Goal: Entertainment & Leisure: Consume media (video, audio)

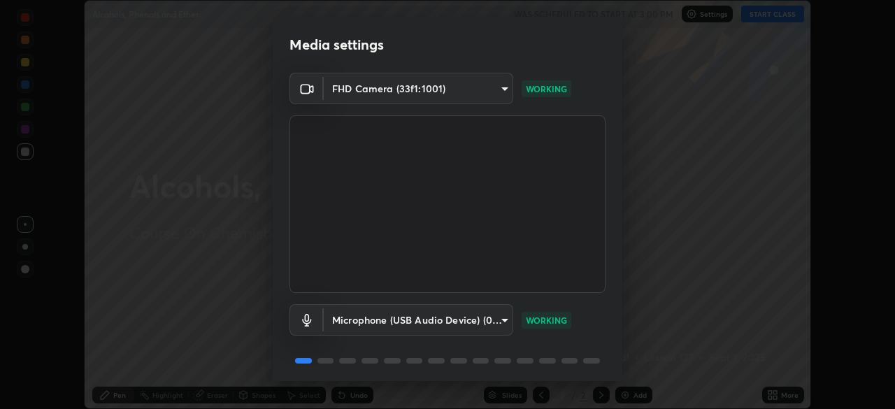
scroll to position [50, 0]
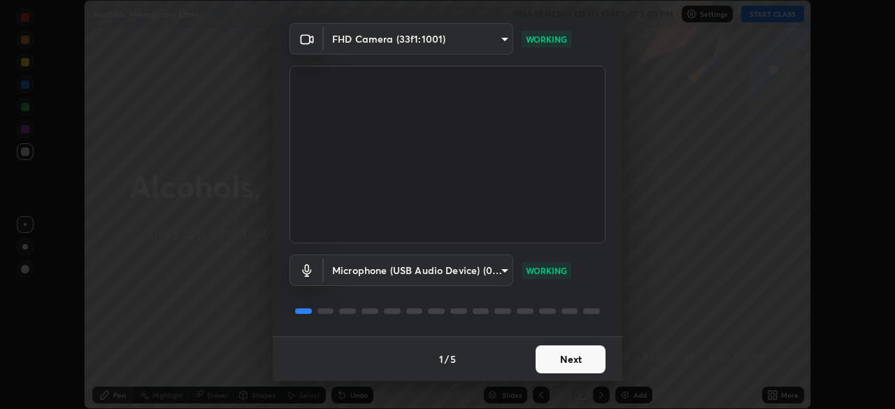
click at [560, 359] on button "Next" at bounding box center [571, 360] width 70 height 28
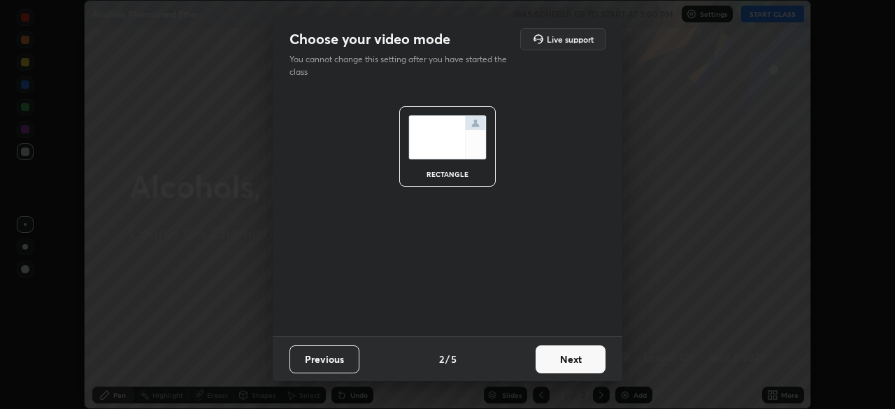
scroll to position [0, 0]
click at [562, 362] on button "Next" at bounding box center [571, 360] width 70 height 28
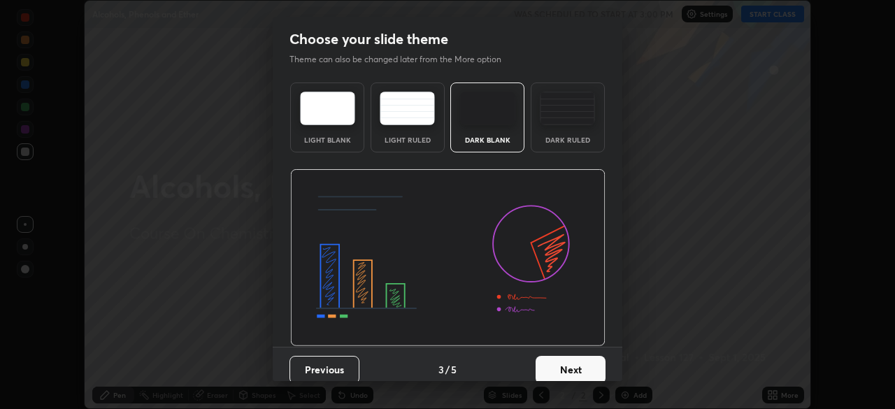
click at [565, 365] on button "Next" at bounding box center [571, 370] width 70 height 28
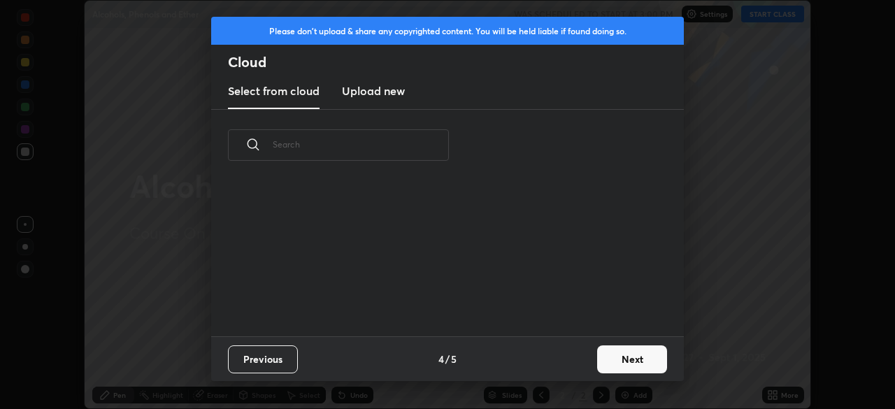
scroll to position [5, 8]
click at [614, 355] on button "Next" at bounding box center [632, 360] width 70 height 28
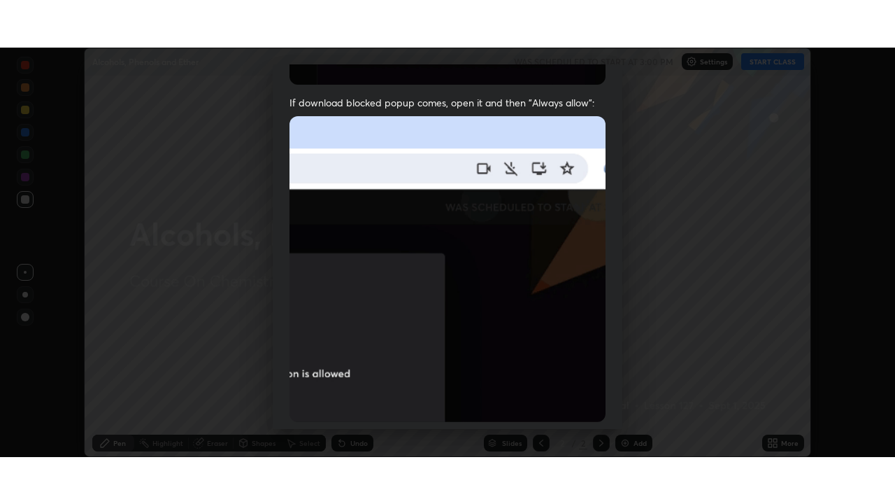
scroll to position [335, 0]
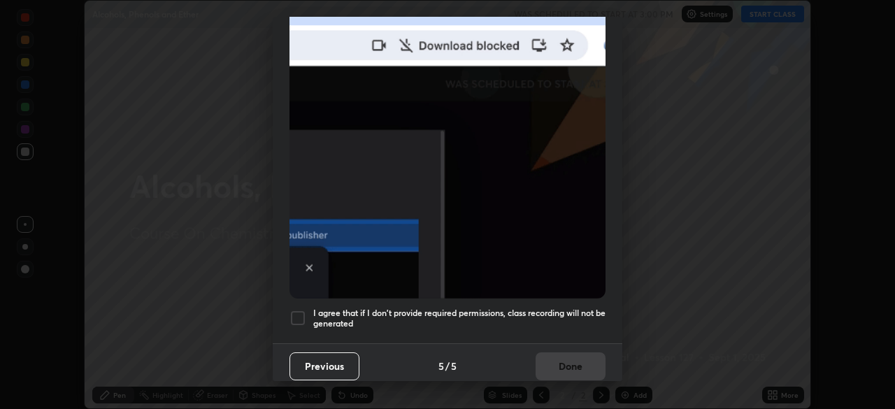
click at [301, 312] on div at bounding box center [298, 318] width 17 height 17
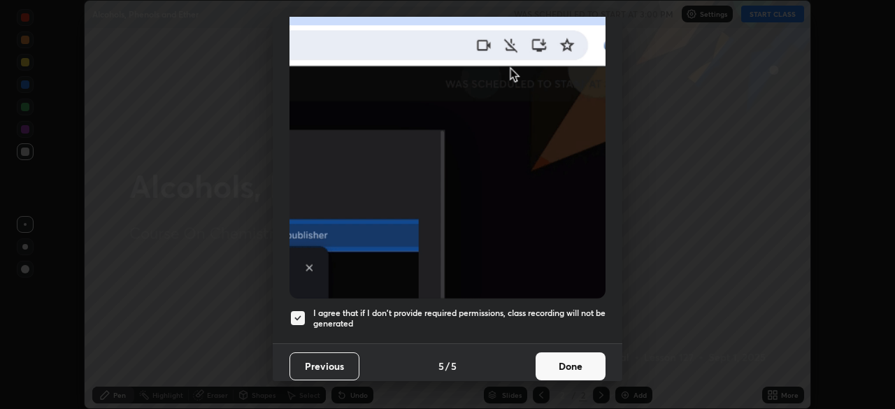
click at [559, 361] on button "Done" at bounding box center [571, 367] width 70 height 28
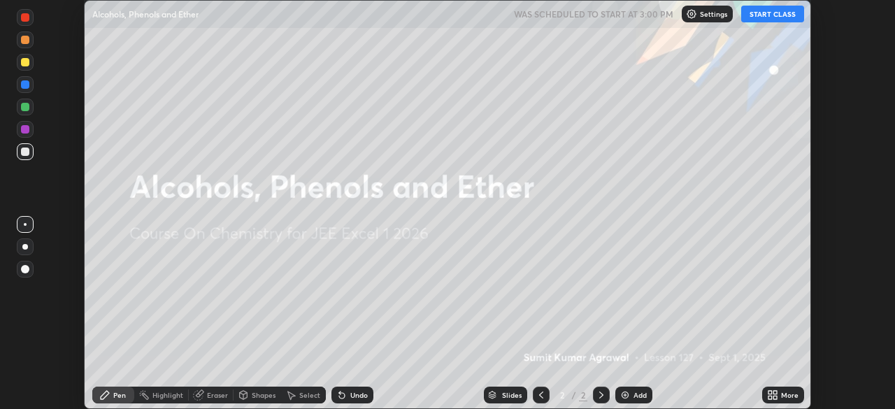
click at [766, 14] on button "START CLASS" at bounding box center [772, 14] width 63 height 17
click at [776, 392] on icon at bounding box center [775, 392] width 3 height 3
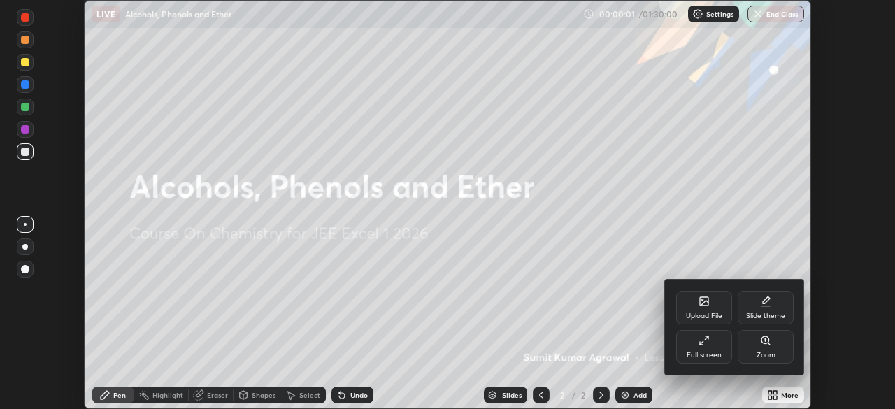
click at [695, 348] on div "Full screen" at bounding box center [704, 347] width 56 height 34
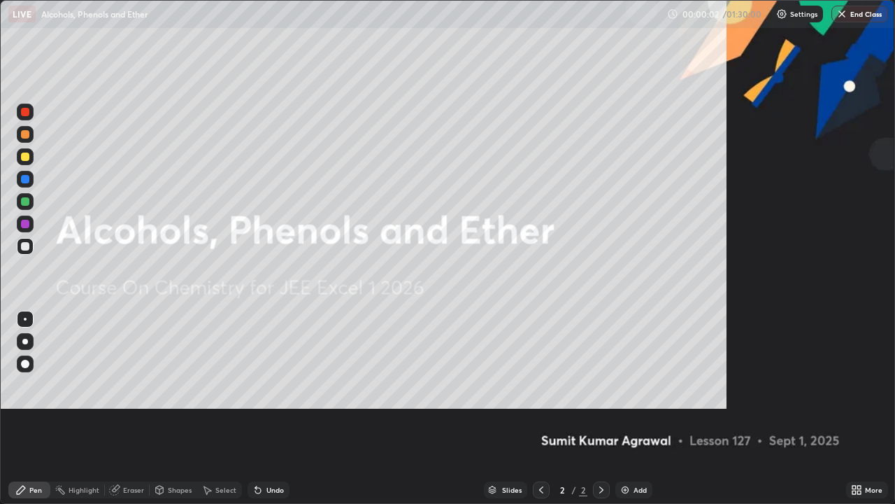
scroll to position [504, 895]
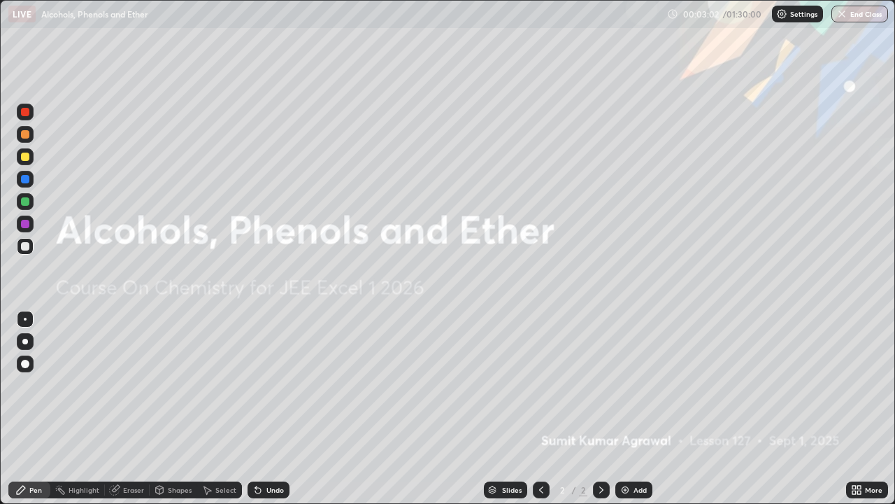
click at [624, 408] on img at bounding box center [625, 489] width 11 height 11
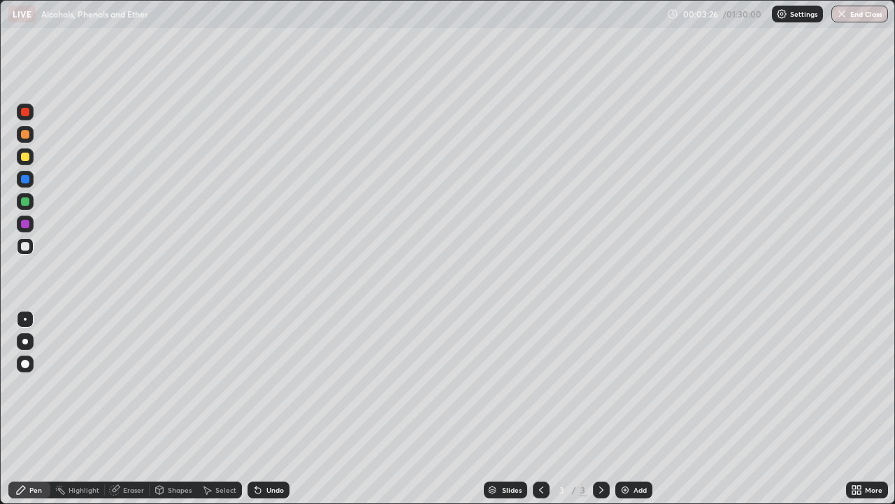
click at [276, 408] on div "Undo" at bounding box center [274, 489] width 17 height 7
click at [129, 408] on div "Eraser" at bounding box center [133, 489] width 21 height 7
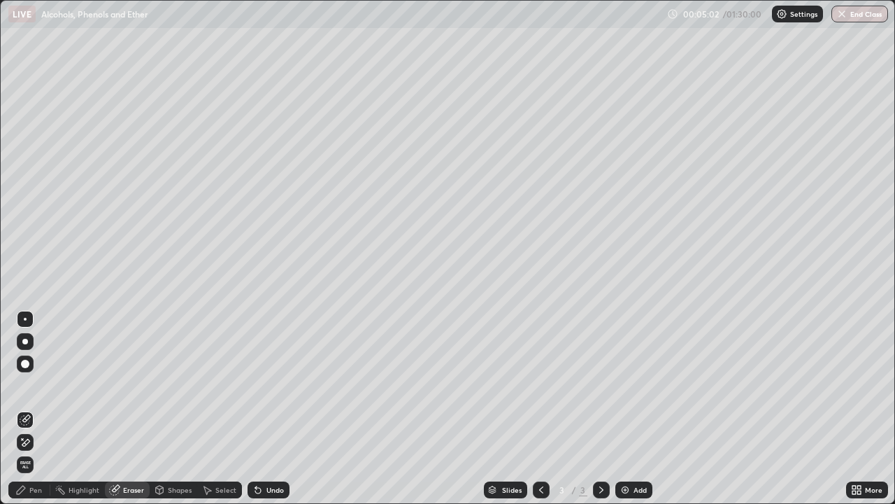
click at [35, 408] on div "Pen" at bounding box center [35, 489] width 13 height 7
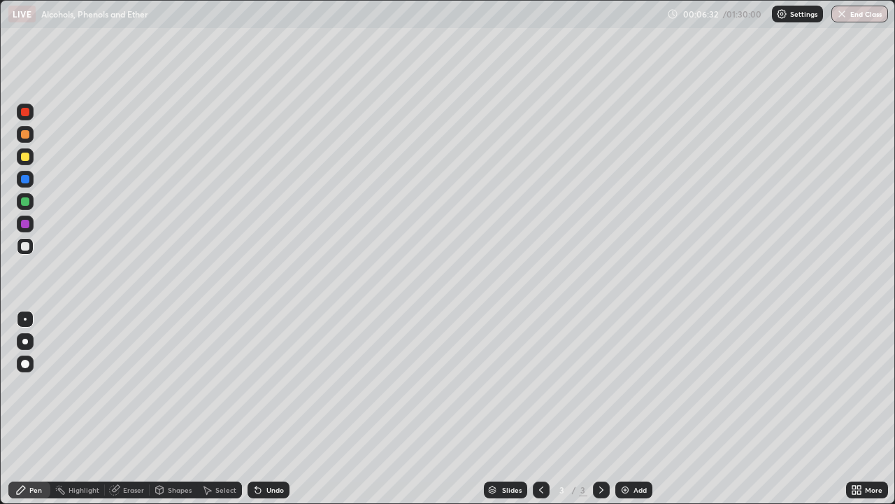
click at [135, 408] on div "Eraser" at bounding box center [133, 489] width 21 height 7
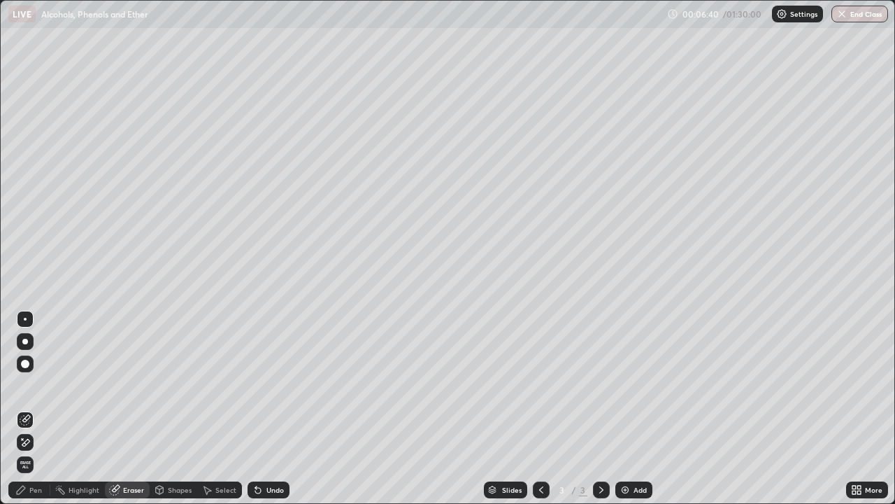
click at [35, 408] on div "Pen" at bounding box center [35, 489] width 13 height 7
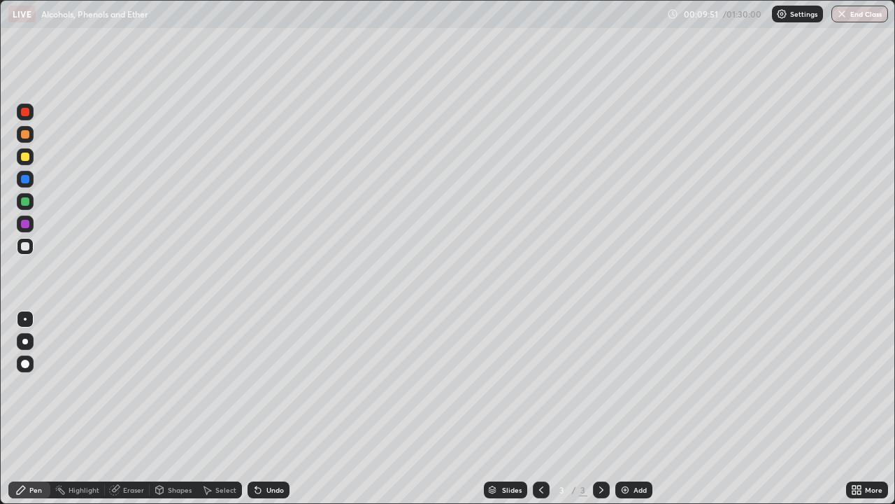
click at [638, 408] on div "Add" at bounding box center [640, 489] width 13 height 7
click at [280, 408] on div "Undo" at bounding box center [274, 489] width 17 height 7
click at [276, 408] on div "Undo" at bounding box center [274, 489] width 17 height 7
click at [272, 408] on div "Undo" at bounding box center [274, 489] width 17 height 7
click at [271, 408] on div "Undo" at bounding box center [269, 489] width 42 height 17
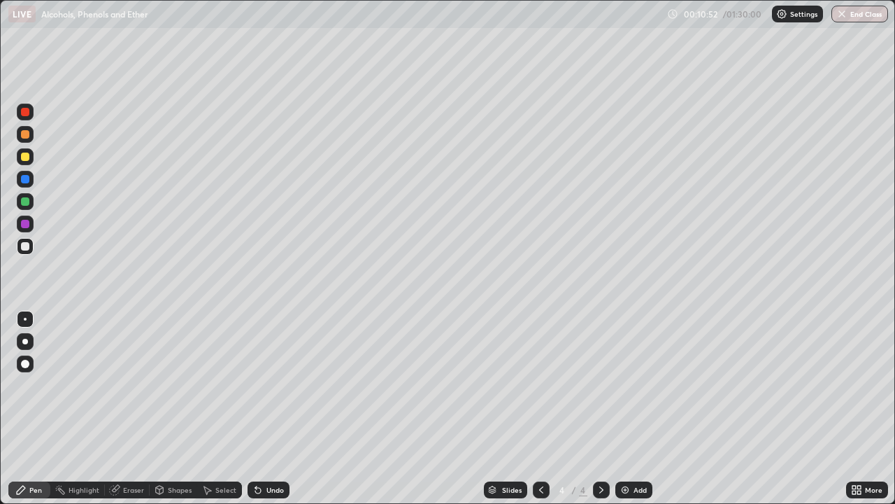
click at [269, 408] on div "Undo" at bounding box center [269, 489] width 42 height 17
click at [540, 408] on icon at bounding box center [541, 489] width 11 height 11
click at [602, 408] on div at bounding box center [601, 489] width 17 height 17
click at [540, 408] on icon at bounding box center [541, 489] width 11 height 11
click at [600, 408] on icon at bounding box center [601, 489] width 11 height 11
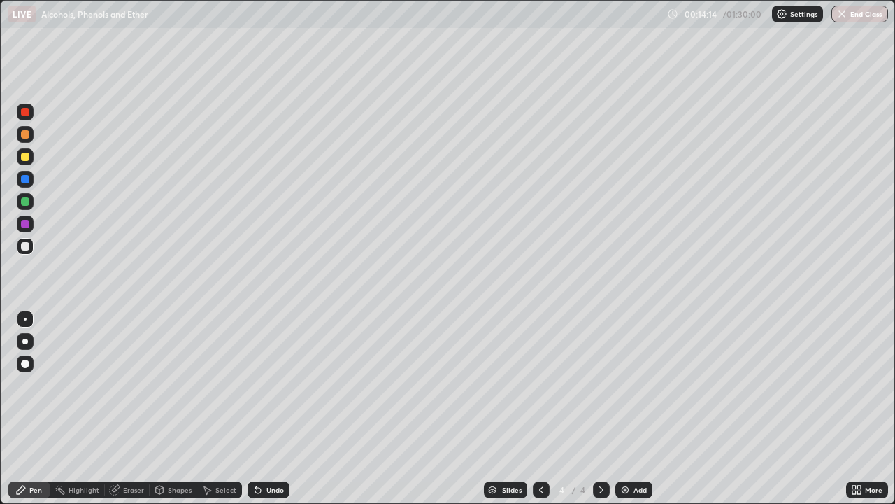
click at [627, 408] on img at bounding box center [625, 489] width 11 height 11
click at [630, 408] on div "Add" at bounding box center [633, 489] width 37 height 17
click at [127, 408] on div "Eraser" at bounding box center [133, 489] width 21 height 7
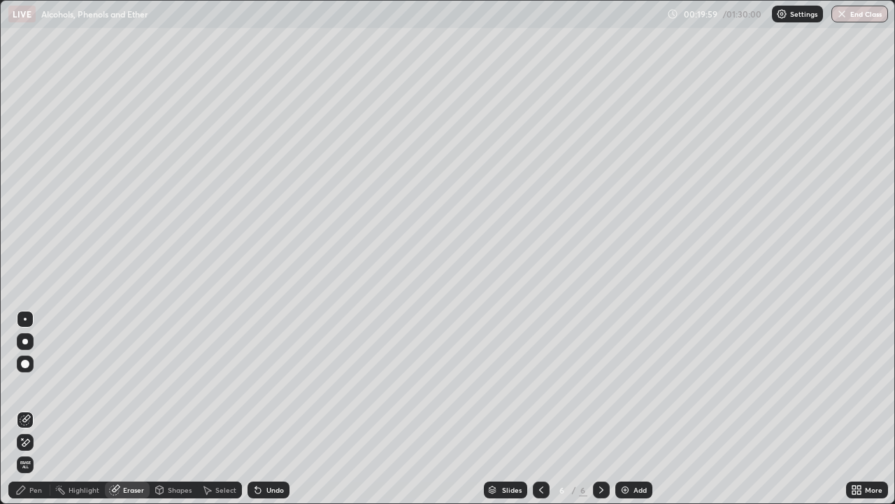
click at [34, 408] on div "Pen" at bounding box center [29, 489] width 42 height 17
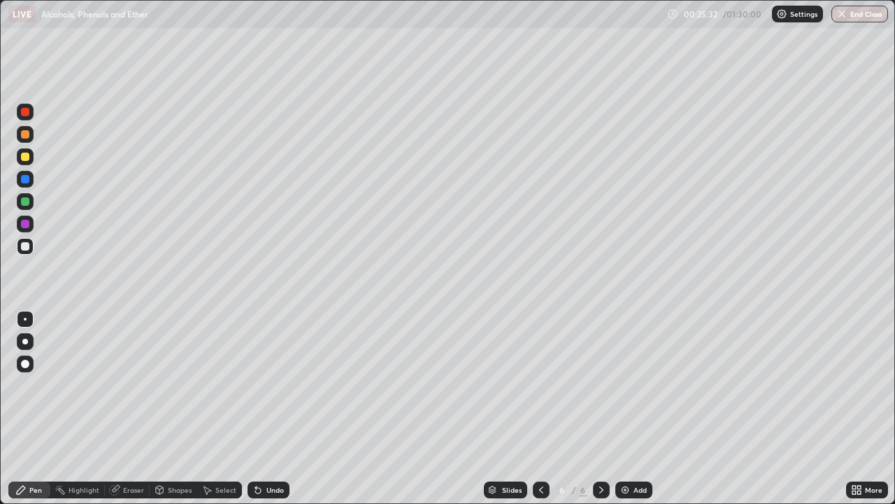
click at [629, 408] on img at bounding box center [625, 489] width 11 height 11
click at [135, 408] on div "Eraser" at bounding box center [133, 489] width 21 height 7
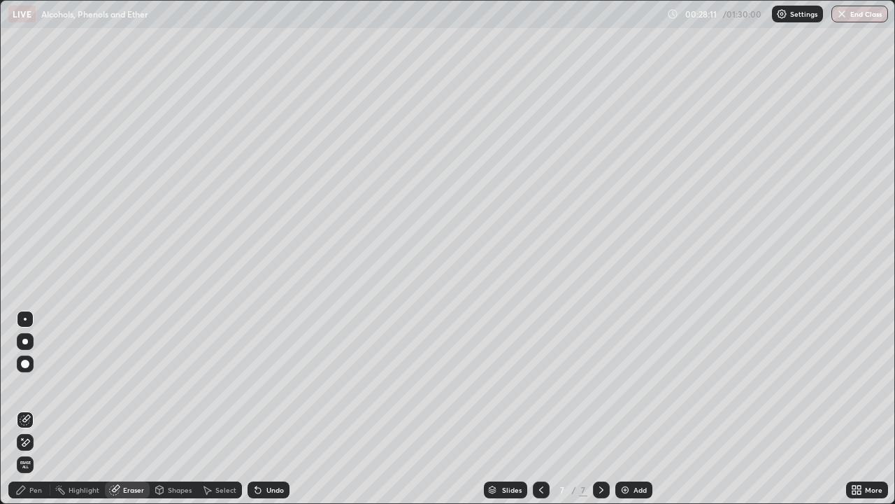
click at [34, 408] on div "Pen" at bounding box center [35, 489] width 13 height 7
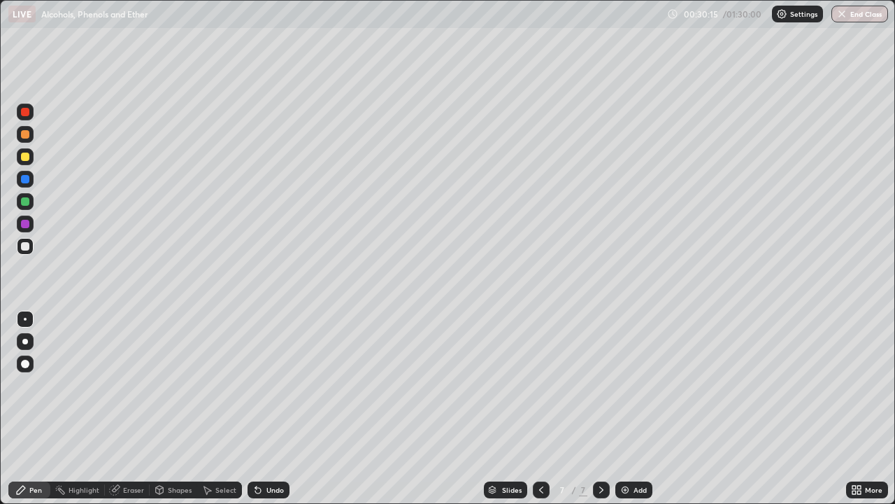
click at [263, 408] on div "Undo" at bounding box center [269, 489] width 42 height 17
click at [269, 408] on div "Undo" at bounding box center [269, 489] width 42 height 17
click at [272, 408] on div "Undo" at bounding box center [269, 489] width 42 height 17
click at [540, 408] on icon at bounding box center [541, 489] width 11 height 11
click at [539, 408] on icon at bounding box center [541, 489] width 11 height 11
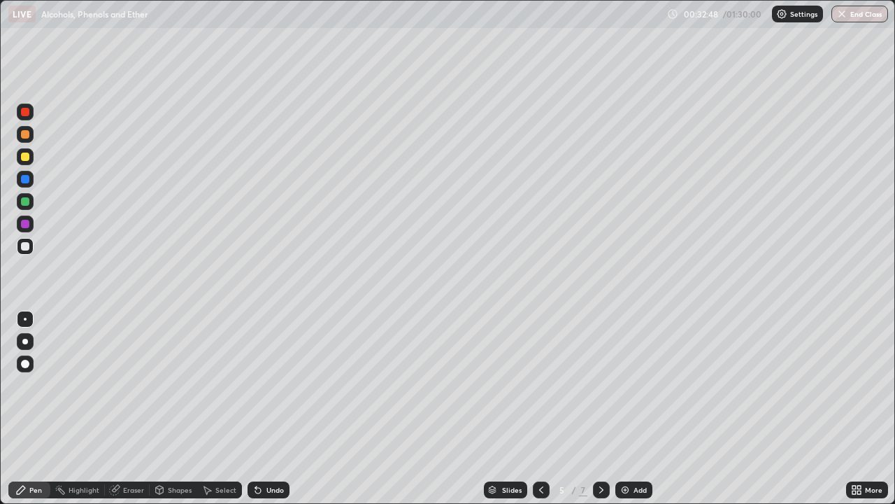
click at [539, 408] on div at bounding box center [541, 489] width 17 height 17
click at [600, 408] on icon at bounding box center [601, 489] width 11 height 11
click at [599, 408] on icon at bounding box center [601, 489] width 4 height 7
click at [598, 408] on icon at bounding box center [601, 489] width 11 height 11
click at [599, 408] on icon at bounding box center [601, 489] width 4 height 7
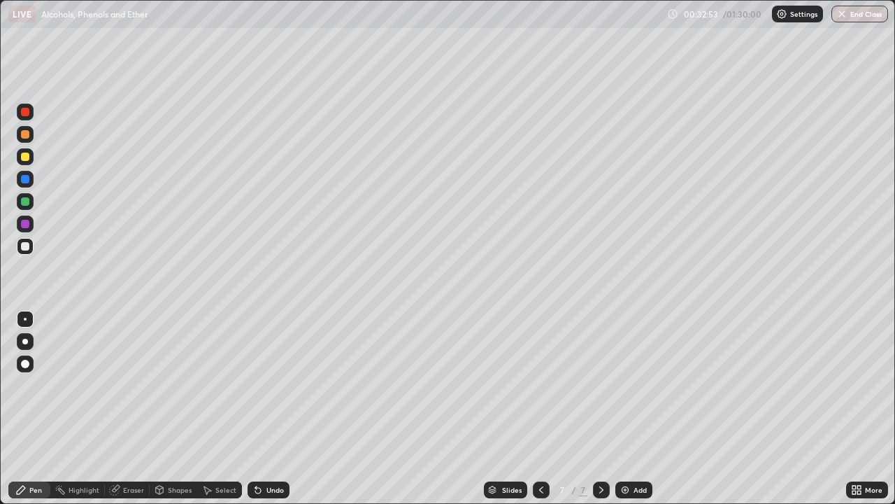
click at [631, 408] on div "Add" at bounding box center [633, 489] width 37 height 17
click at [283, 408] on div "Undo" at bounding box center [269, 489] width 42 height 17
click at [274, 408] on div "Undo" at bounding box center [269, 489] width 42 height 17
click at [266, 408] on div "Undo" at bounding box center [269, 489] width 42 height 17
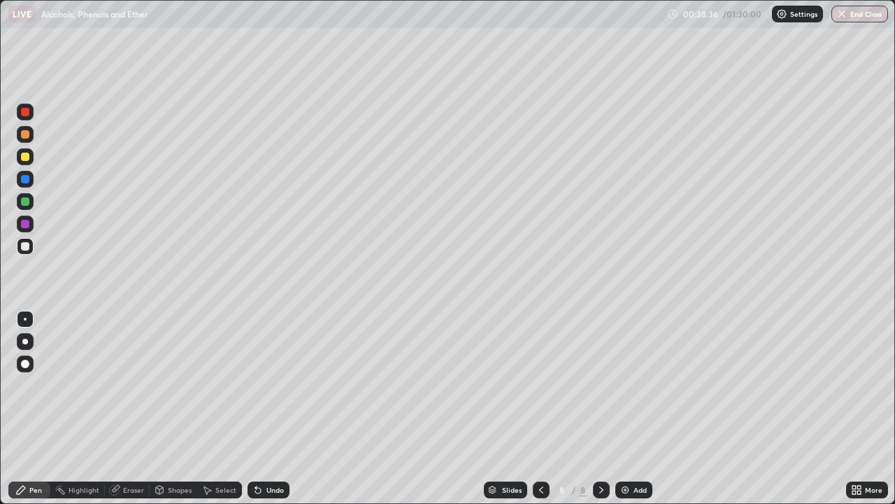
click at [629, 408] on div "Add" at bounding box center [633, 489] width 37 height 17
click at [539, 408] on icon at bounding box center [541, 489] width 11 height 11
click at [600, 408] on icon at bounding box center [601, 489] width 11 height 11
click at [625, 408] on img at bounding box center [625, 489] width 11 height 11
click at [262, 408] on div "Undo" at bounding box center [269, 489] width 42 height 17
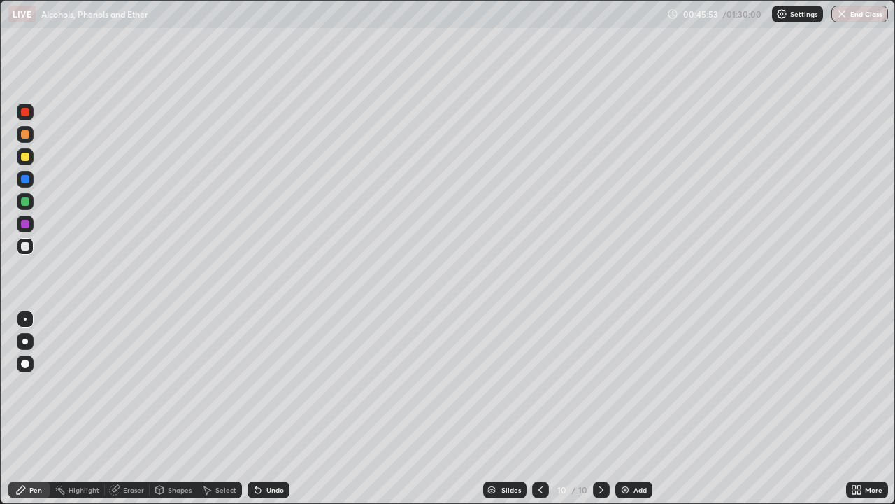
click at [266, 408] on div "Undo" at bounding box center [274, 489] width 17 height 7
click at [262, 408] on div "Undo" at bounding box center [269, 489] width 42 height 17
click at [129, 408] on div "Eraser" at bounding box center [133, 489] width 21 height 7
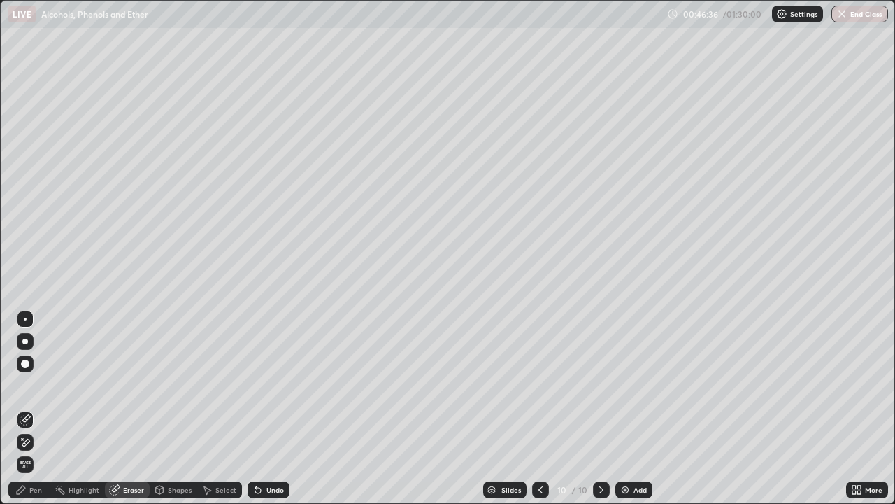
click at [34, 408] on div "Pen" at bounding box center [29, 489] width 42 height 17
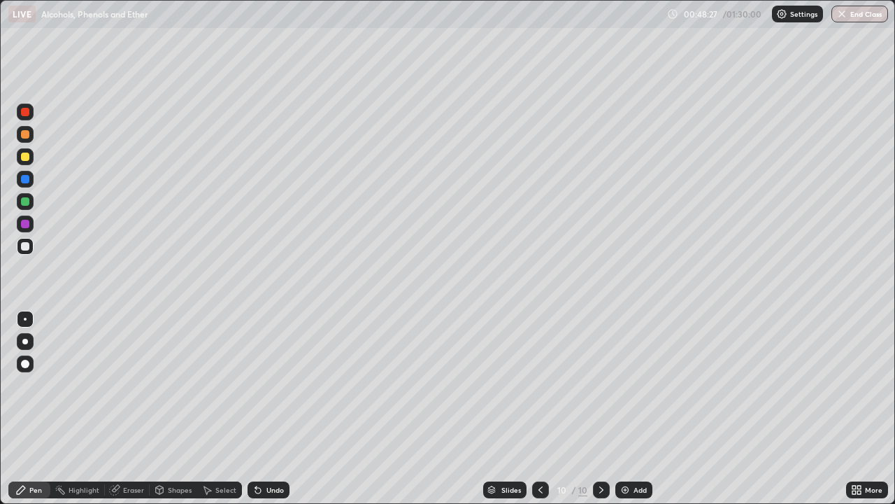
click at [274, 408] on div "Undo" at bounding box center [274, 489] width 17 height 7
click at [263, 408] on div "Undo" at bounding box center [269, 489] width 42 height 17
click at [266, 408] on div "Undo" at bounding box center [269, 489] width 42 height 17
click at [269, 408] on div "Undo" at bounding box center [269, 489] width 42 height 17
click at [129, 408] on div "Eraser" at bounding box center [133, 489] width 21 height 7
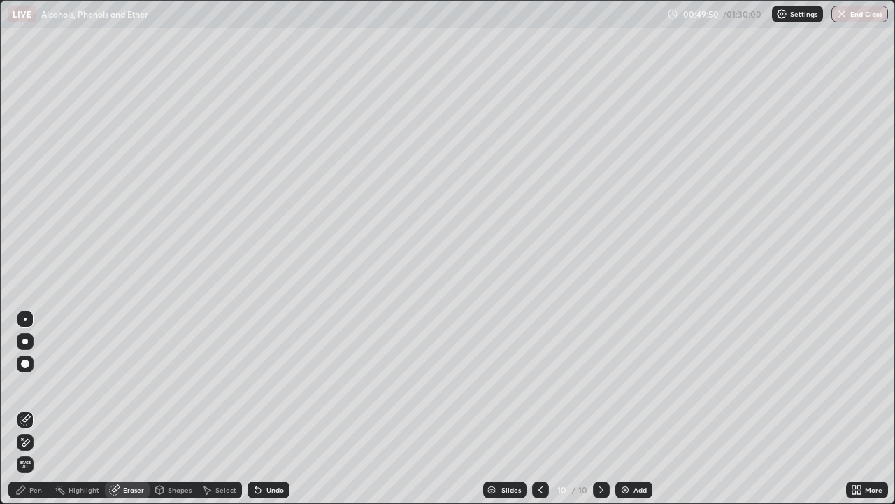
click at [31, 408] on div "Pen" at bounding box center [35, 489] width 13 height 7
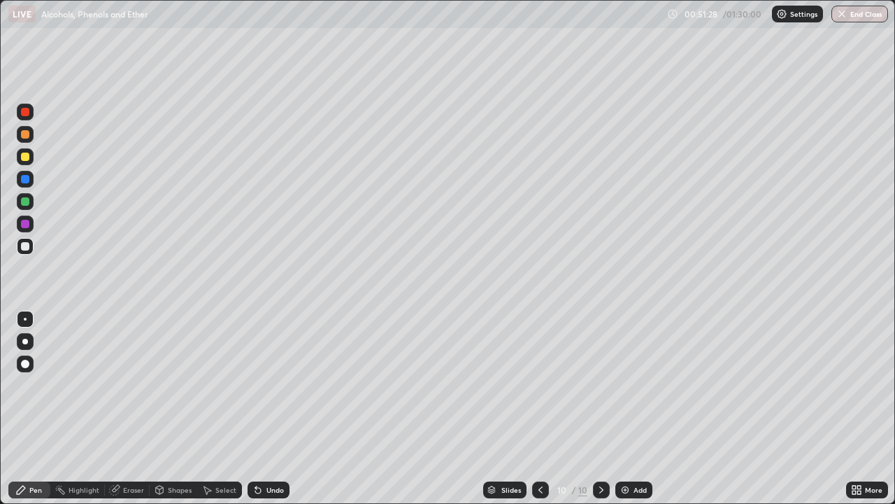
click at [638, 408] on div "Add" at bounding box center [640, 489] width 13 height 7
click at [276, 408] on div "Undo" at bounding box center [269, 489] width 42 height 17
click at [276, 408] on div "Undo" at bounding box center [266, 490] width 48 height 28
click at [631, 408] on div "Add" at bounding box center [633, 489] width 37 height 17
click at [269, 408] on div "Undo" at bounding box center [274, 489] width 17 height 7
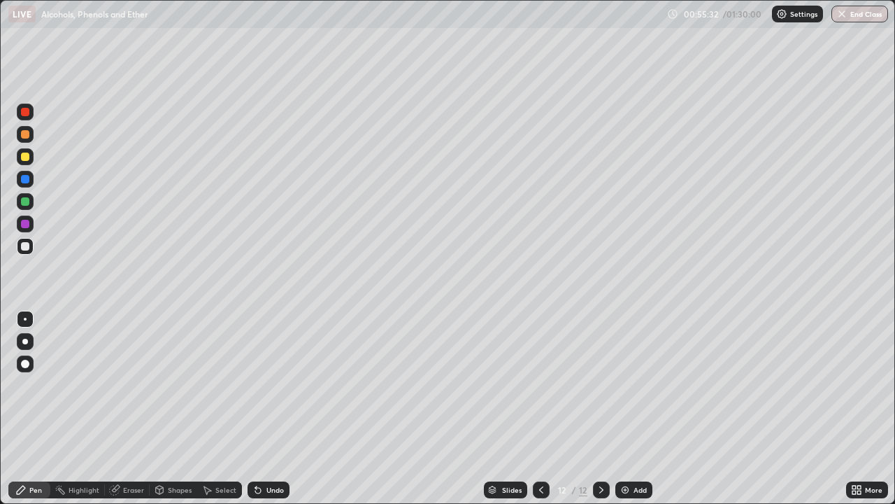
click at [272, 408] on div "Undo" at bounding box center [274, 489] width 17 height 7
click at [540, 408] on icon at bounding box center [541, 489] width 11 height 11
click at [268, 408] on div "Undo" at bounding box center [274, 489] width 17 height 7
click at [269, 408] on div "Undo" at bounding box center [269, 489] width 42 height 17
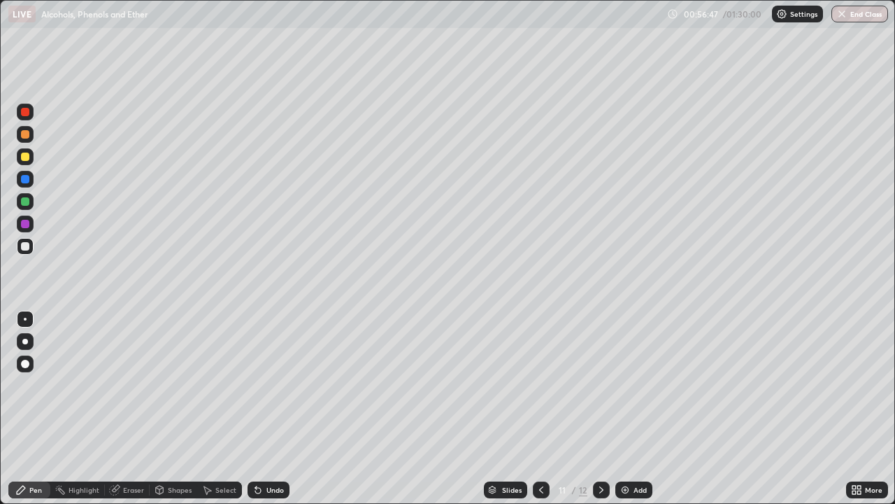
click at [277, 408] on div "Undo" at bounding box center [266, 490] width 48 height 28
click at [600, 408] on icon at bounding box center [601, 489] width 11 height 11
click at [273, 408] on div "Undo" at bounding box center [274, 489] width 17 height 7
click at [276, 408] on div "Undo" at bounding box center [269, 489] width 42 height 17
click at [129, 408] on div "Eraser" at bounding box center [133, 489] width 21 height 7
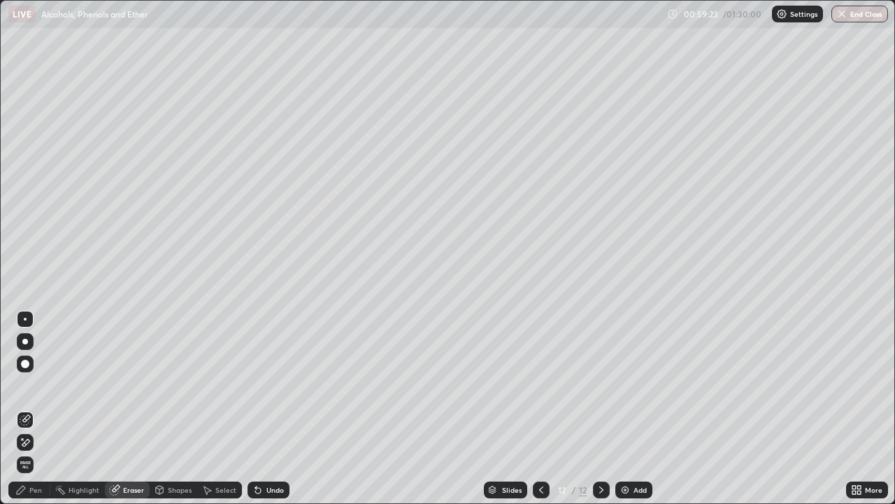
click at [36, 408] on div "Pen" at bounding box center [35, 489] width 13 height 7
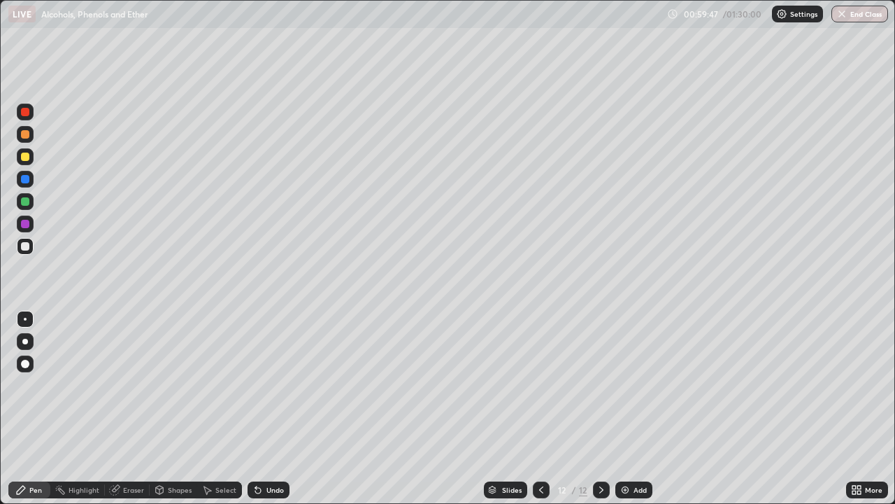
click at [129, 408] on div "Eraser" at bounding box center [133, 489] width 21 height 7
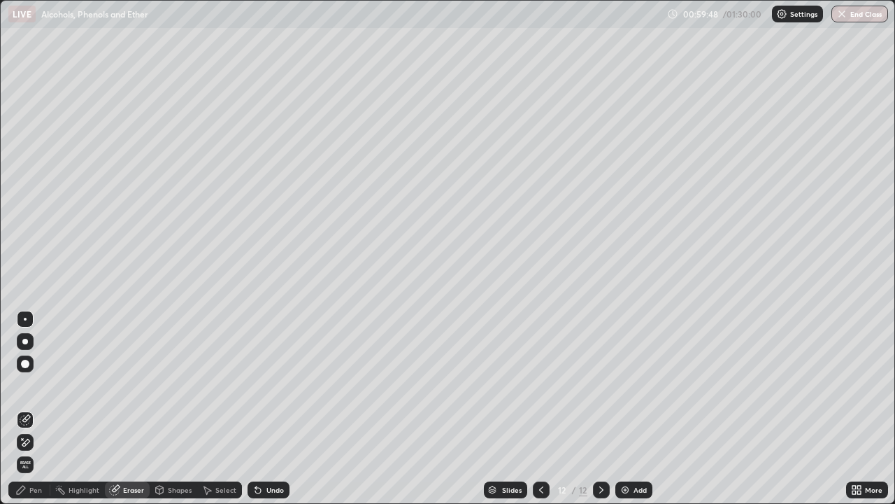
click at [34, 408] on div "Pen" at bounding box center [29, 489] width 42 height 17
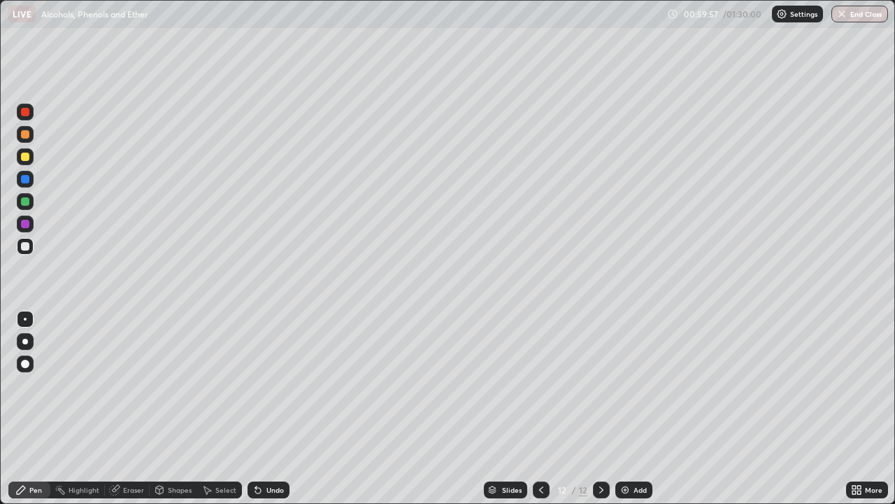
click at [539, 408] on icon at bounding box center [541, 489] width 11 height 11
click at [600, 408] on icon at bounding box center [601, 489] width 11 height 11
click at [643, 408] on div "Add" at bounding box center [640, 489] width 13 height 7
click at [270, 408] on div "Undo" at bounding box center [269, 489] width 42 height 17
click at [271, 408] on div "Undo" at bounding box center [269, 489] width 42 height 17
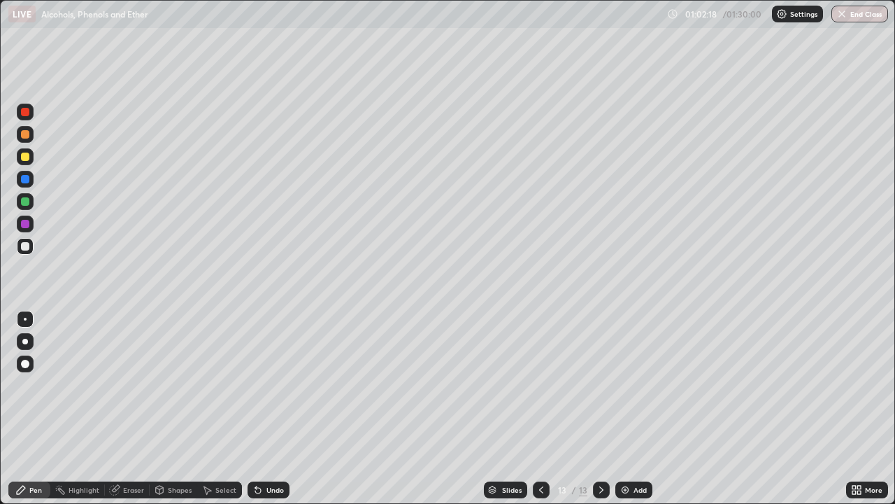
click at [276, 408] on div "Undo" at bounding box center [269, 489] width 42 height 17
click at [278, 408] on div "Undo" at bounding box center [269, 489] width 42 height 17
click at [280, 408] on div "Undo" at bounding box center [269, 489] width 42 height 17
click at [274, 408] on div "Undo" at bounding box center [266, 490] width 48 height 28
click at [634, 408] on div "Add" at bounding box center [640, 489] width 13 height 7
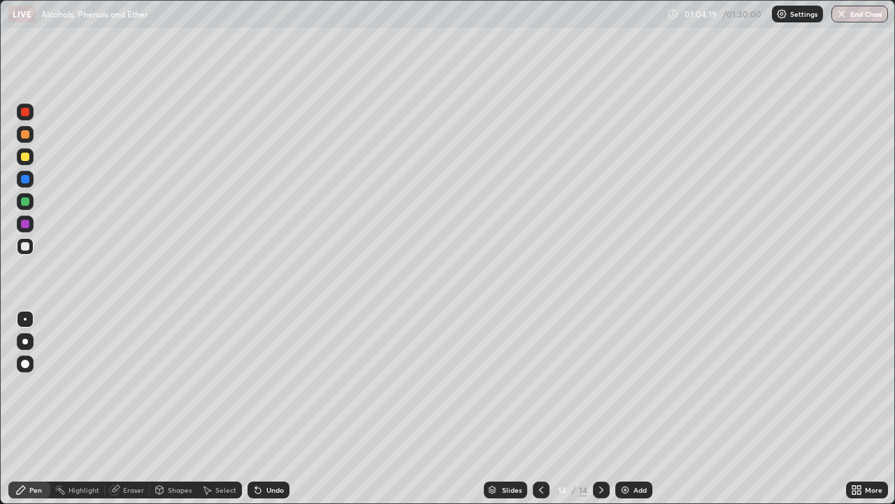
click at [282, 408] on div "Undo" at bounding box center [269, 489] width 42 height 17
click at [276, 408] on div "Undo" at bounding box center [274, 489] width 17 height 7
click at [277, 408] on div "Undo" at bounding box center [274, 489] width 17 height 7
click at [274, 408] on div "Undo" at bounding box center [274, 489] width 17 height 7
click at [272, 408] on div "Undo" at bounding box center [274, 489] width 17 height 7
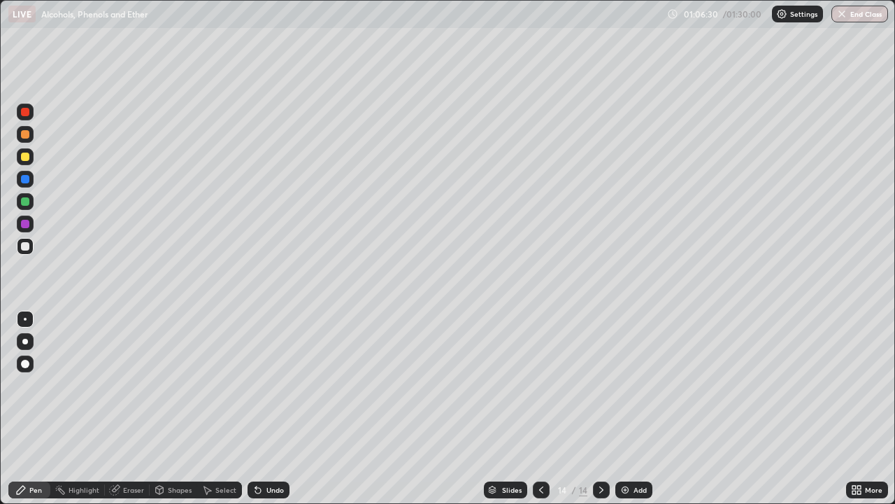
click at [277, 408] on div "Undo" at bounding box center [269, 489] width 42 height 17
click at [268, 408] on div "Undo" at bounding box center [269, 489] width 42 height 17
click at [134, 408] on div "Eraser" at bounding box center [127, 489] width 45 height 17
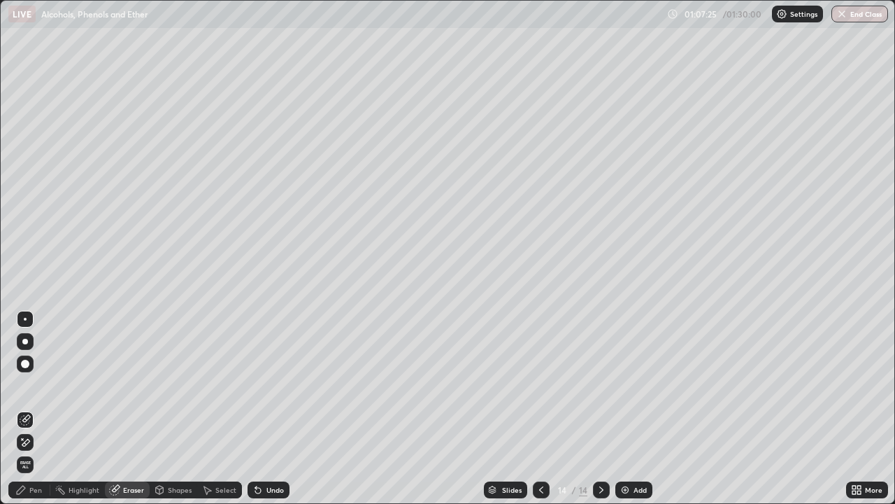
click at [41, 408] on div "Pen" at bounding box center [35, 489] width 13 height 7
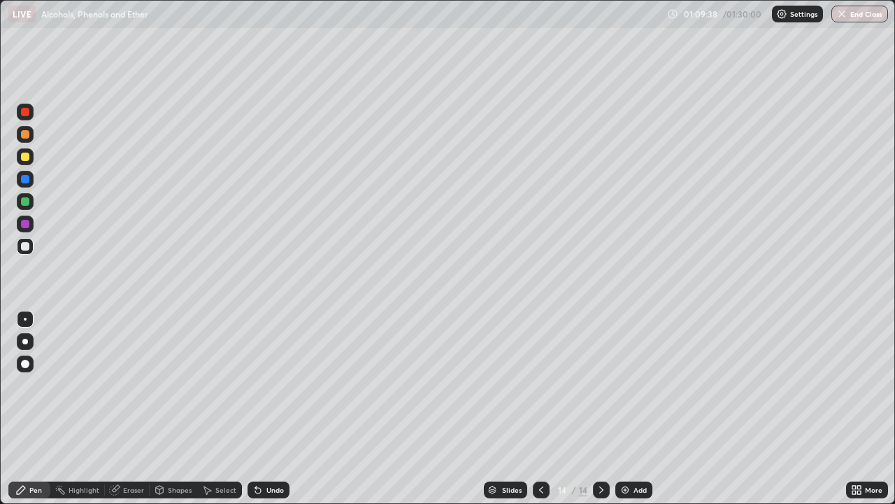
click at [636, 408] on div "Add" at bounding box center [640, 489] width 13 height 7
click at [540, 408] on icon at bounding box center [541, 489] width 11 height 11
click at [599, 408] on icon at bounding box center [601, 489] width 4 height 7
click at [262, 408] on icon at bounding box center [257, 489] width 11 height 11
click at [124, 408] on div "Eraser" at bounding box center [127, 489] width 45 height 17
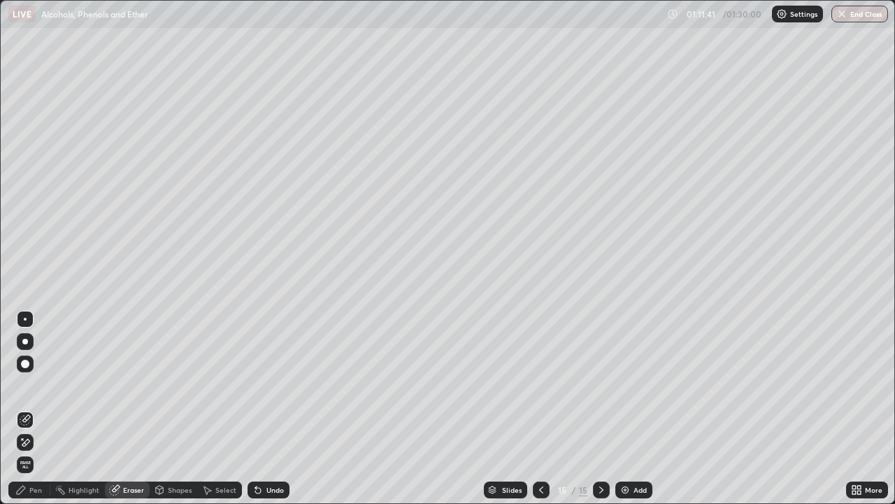
click at [43, 408] on div "Pen" at bounding box center [29, 489] width 42 height 17
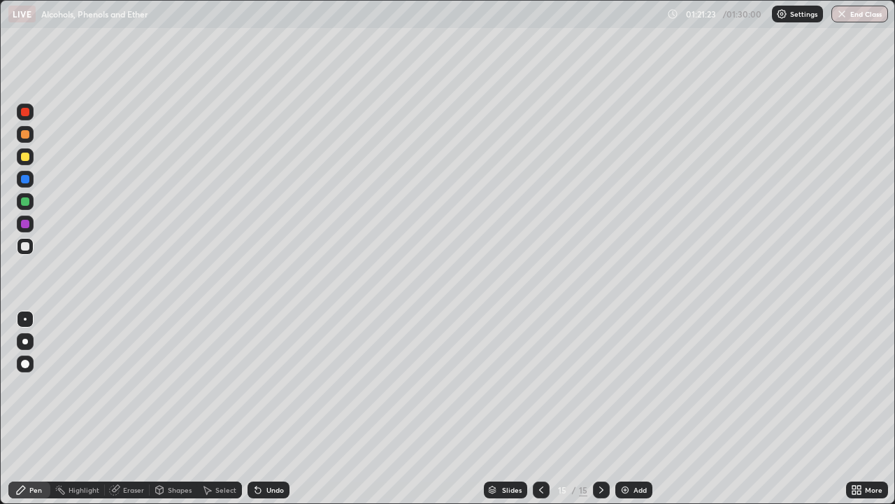
click at [631, 408] on div "Add" at bounding box center [633, 489] width 37 height 17
click at [542, 408] on icon at bounding box center [541, 489] width 11 height 11
click at [540, 408] on icon at bounding box center [541, 489] width 11 height 11
click at [600, 408] on icon at bounding box center [601, 489] width 11 height 11
click at [599, 408] on icon at bounding box center [601, 489] width 11 height 11
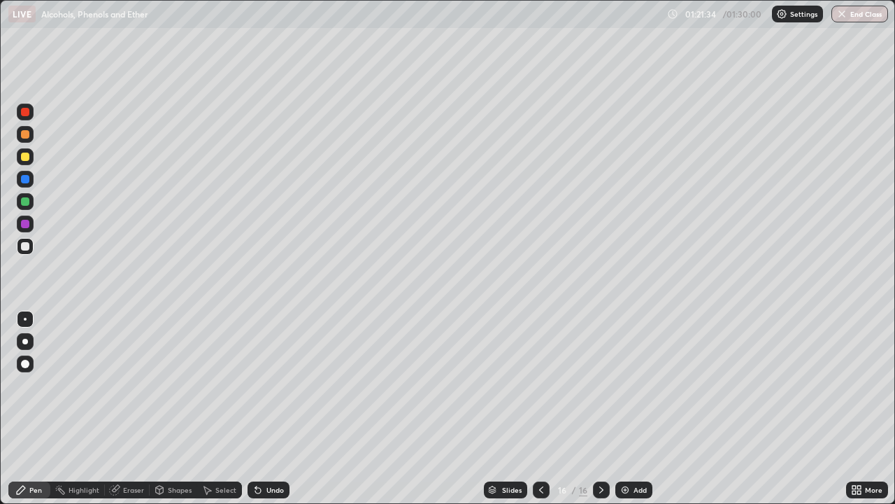
click at [534, 408] on div at bounding box center [541, 489] width 17 height 17
click at [539, 408] on div at bounding box center [541, 490] width 17 height 28
click at [596, 408] on div at bounding box center [601, 489] width 17 height 17
click at [603, 408] on icon at bounding box center [601, 489] width 11 height 11
click at [603, 408] on div at bounding box center [601, 490] width 17 height 28
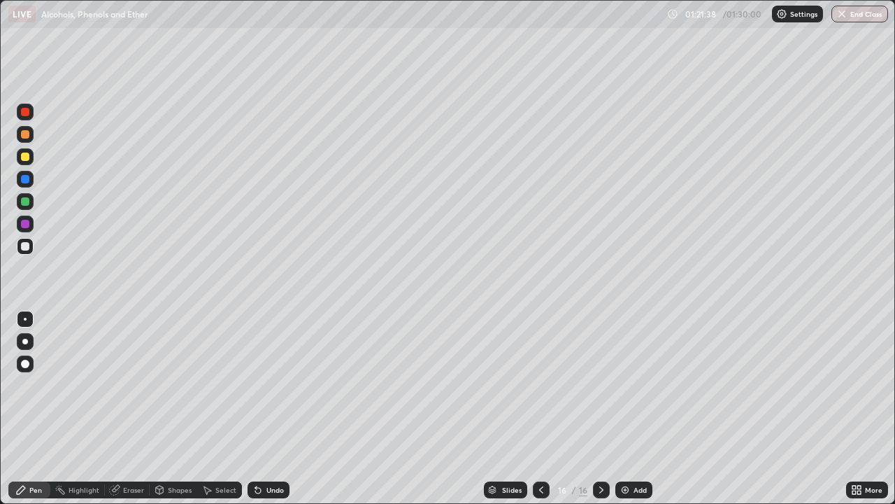
click at [273, 408] on div "Undo" at bounding box center [274, 489] width 17 height 7
click at [276, 408] on div "Undo" at bounding box center [274, 489] width 17 height 7
click at [279, 408] on div "Undo" at bounding box center [269, 489] width 42 height 17
click at [281, 408] on div "Undo" at bounding box center [269, 489] width 42 height 17
click at [285, 408] on div "Undo" at bounding box center [269, 489] width 42 height 17
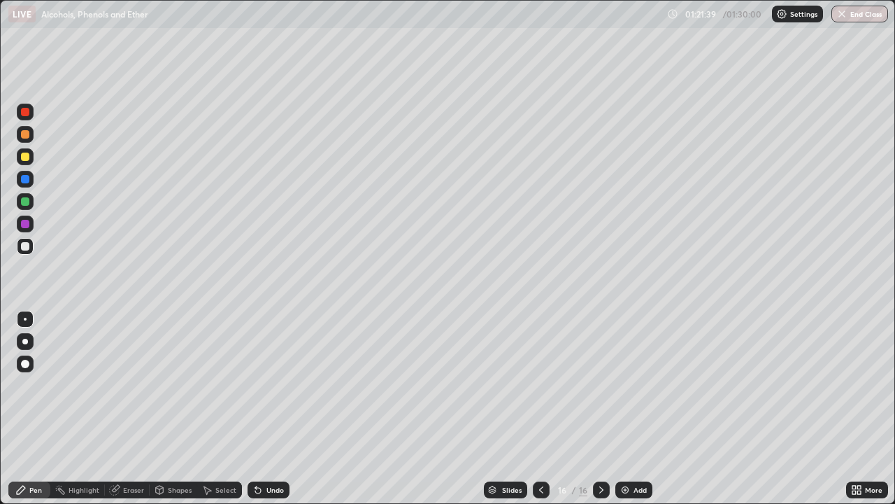
click at [285, 408] on div "Undo" at bounding box center [269, 489] width 42 height 17
click at [279, 408] on div "Undo" at bounding box center [269, 489] width 42 height 17
click at [269, 408] on div "Undo" at bounding box center [269, 489] width 42 height 17
click at [860, 13] on button "End Class" at bounding box center [860, 14] width 55 height 17
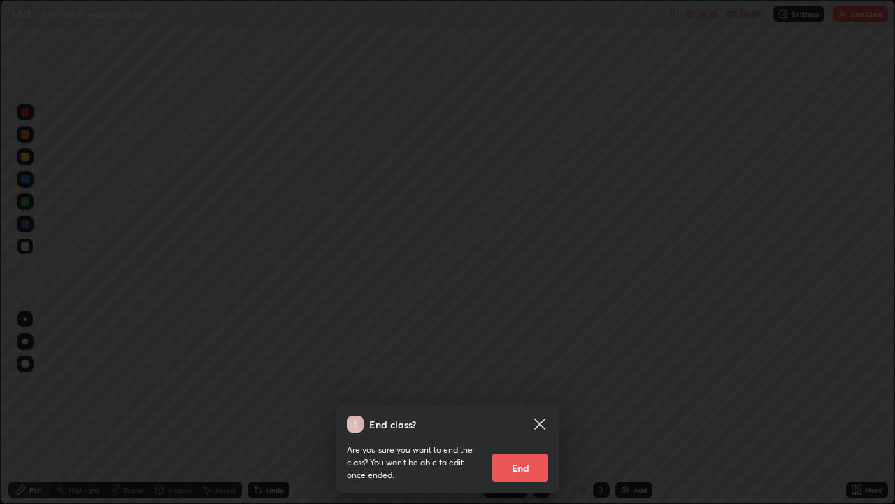
click at [507, 408] on button "End" at bounding box center [520, 467] width 56 height 28
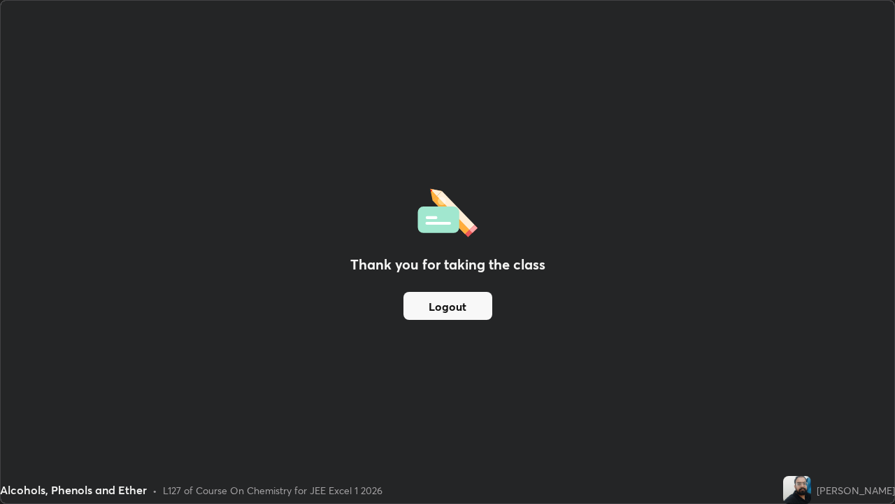
click at [439, 307] on button "Logout" at bounding box center [448, 306] width 89 height 28
